Goal: Task Accomplishment & Management: Use online tool/utility

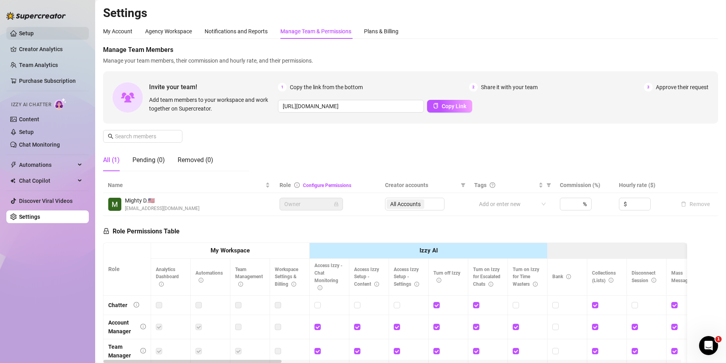
click at [20, 35] on link "Setup" at bounding box center [26, 33] width 15 height 6
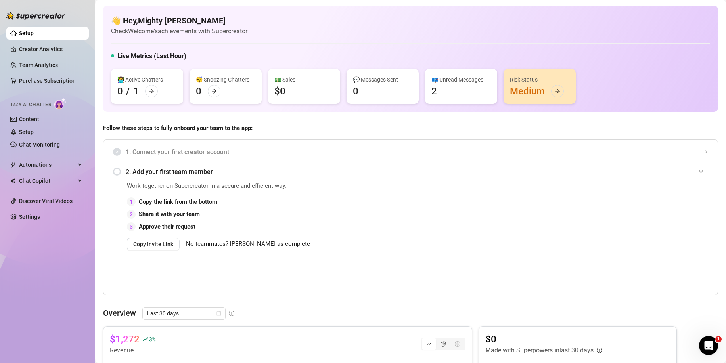
click at [179, 155] on span "1. Connect your first creator account" at bounding box center [417, 152] width 583 height 10
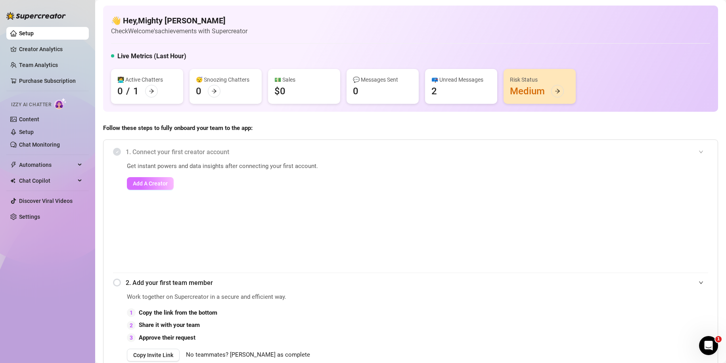
click at [151, 182] on span "Add A Creator" at bounding box center [150, 184] width 35 height 6
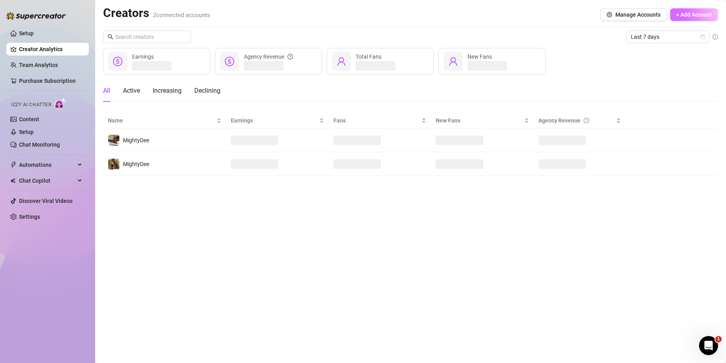
click at [684, 12] on span "+ Add Account" at bounding box center [694, 15] width 36 height 6
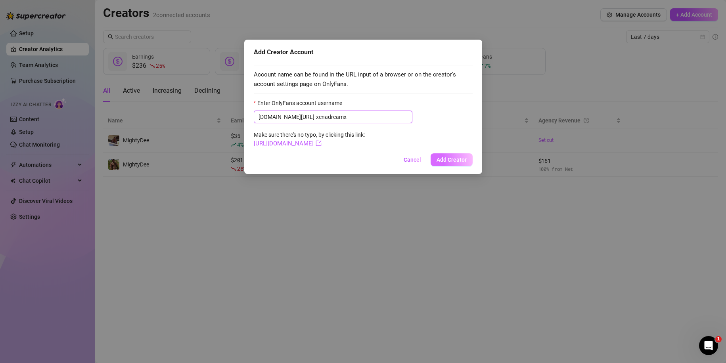
type input "xenadreamx"
click at [450, 163] on span "Add Creator" at bounding box center [452, 160] width 30 height 6
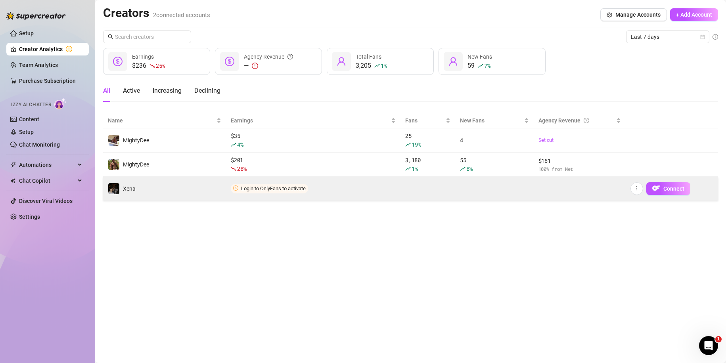
click at [291, 189] on span "Login to OnlyFans to activate" at bounding box center [273, 189] width 65 height 6
click at [671, 192] on button "Connect" at bounding box center [669, 189] width 44 height 13
